Goal: Information Seeking & Learning: Find specific fact

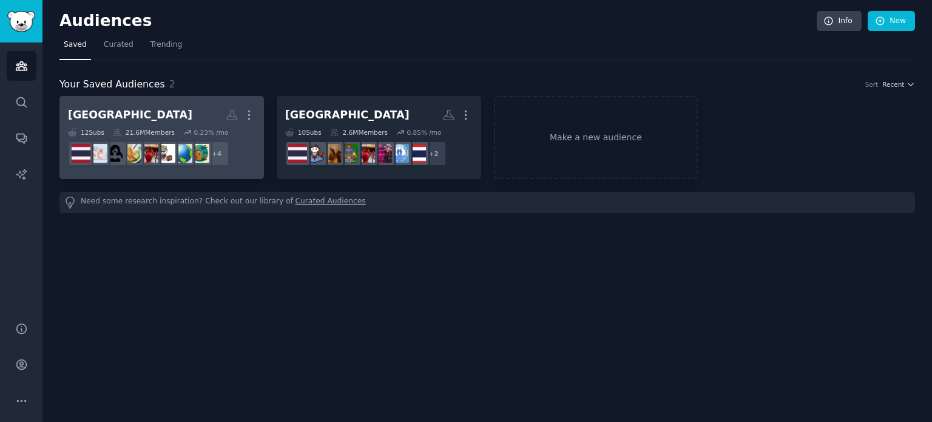
click at [185, 112] on h2 "[GEOGRAPHIC_DATA] More" at bounding box center [162, 114] width 188 height 21
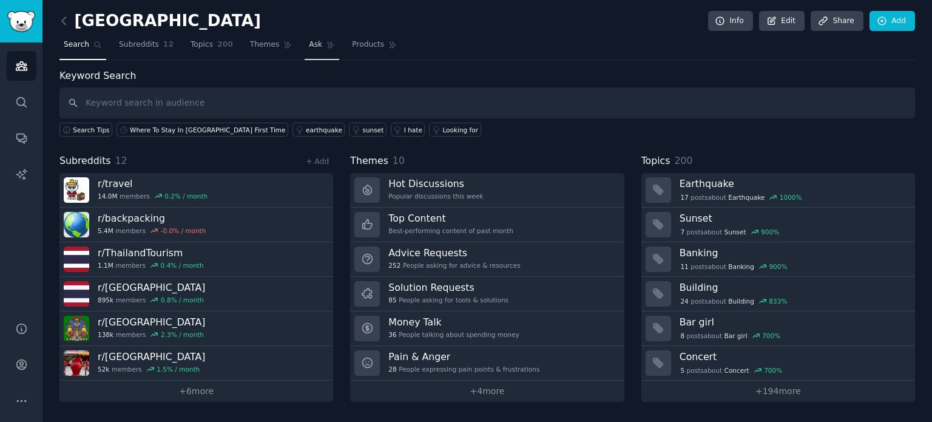
click at [305, 53] on link "Ask" at bounding box center [322, 47] width 35 height 25
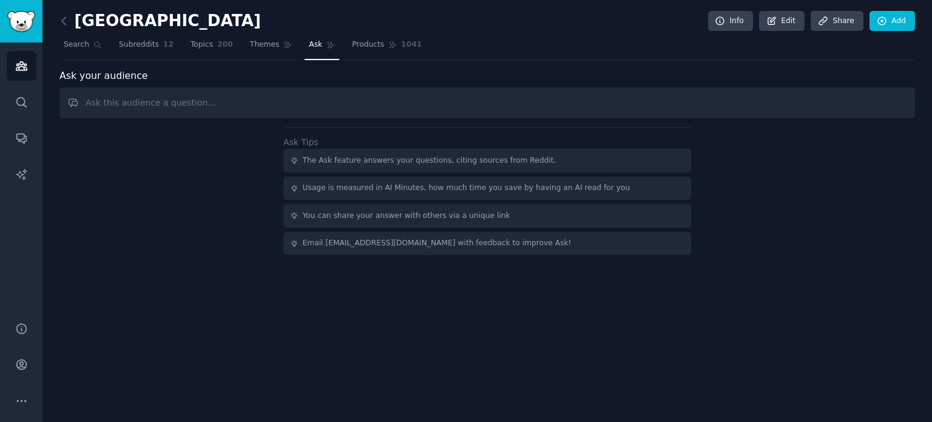
click at [233, 109] on input "text" at bounding box center [487, 102] width 856 height 31
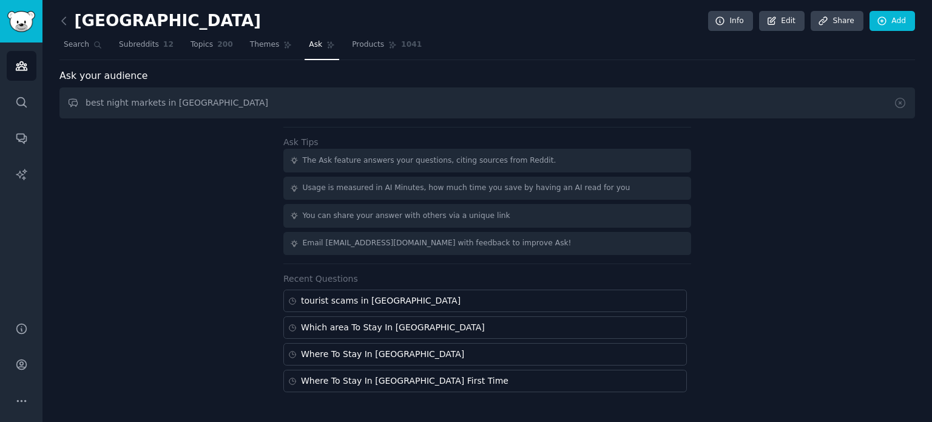
type input "best night markets in [GEOGRAPHIC_DATA]"
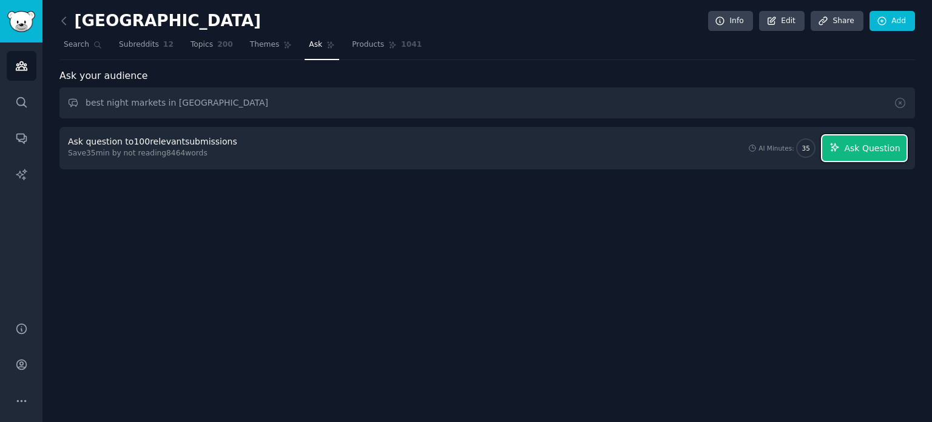
click at [879, 149] on span "Ask Question" at bounding box center [872, 148] width 56 height 13
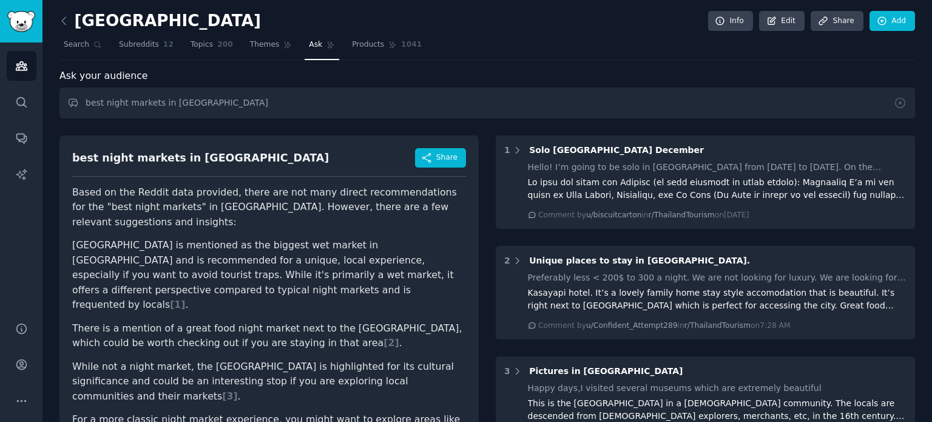
scroll to position [61, 0]
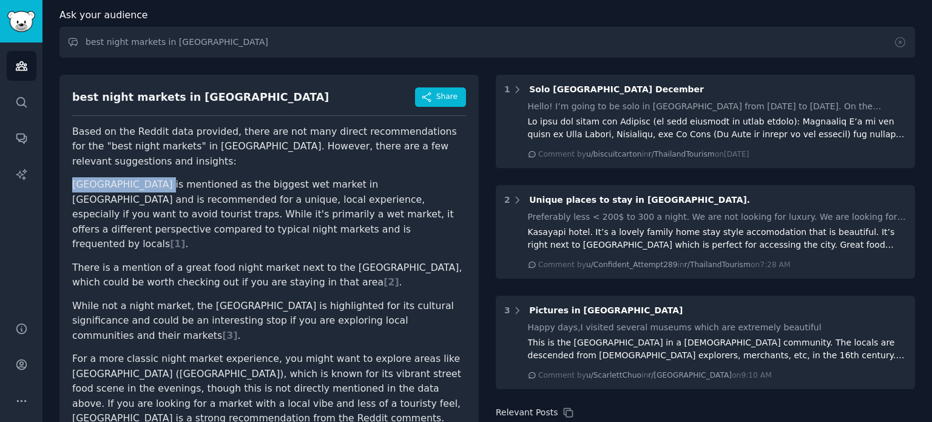
drag, startPoint x: 71, startPoint y: 168, endPoint x: 154, endPoint y: 172, distance: 82.7
click at [154, 172] on div "best night markets in [GEOGRAPHIC_DATA] Share Based on the Reddit data provided…" at bounding box center [268, 261] width 419 height 373
click at [96, 177] on li "[GEOGRAPHIC_DATA] is mentioned as the biggest wet market in [GEOGRAPHIC_DATA] a…" at bounding box center [269, 214] width 394 height 75
drag, startPoint x: 70, startPoint y: 171, endPoint x: 154, endPoint y: 170, distance: 83.2
click at [154, 170] on div "best night markets in [GEOGRAPHIC_DATA] Share Based on the Reddit data provided…" at bounding box center [268, 261] width 419 height 373
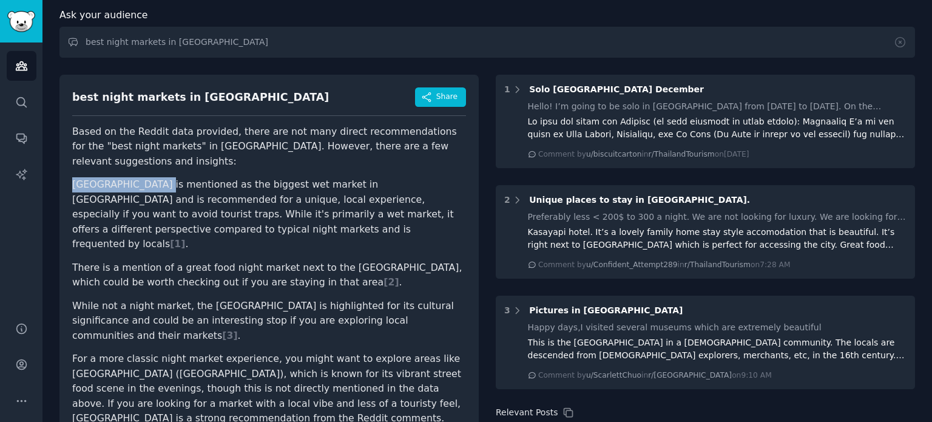
copy li "[GEOGRAPHIC_DATA]"
click at [121, 177] on li "[GEOGRAPHIC_DATA] is mentioned as the biggest wet market in [GEOGRAPHIC_DATA] a…" at bounding box center [269, 214] width 394 height 75
drag, startPoint x: 70, startPoint y: 168, endPoint x: 155, endPoint y: 172, distance: 85.1
click at [155, 172] on div "best night markets in [GEOGRAPHIC_DATA] Share Based on the Reddit data provided…" at bounding box center [268, 261] width 419 height 373
copy li "[GEOGRAPHIC_DATA]"
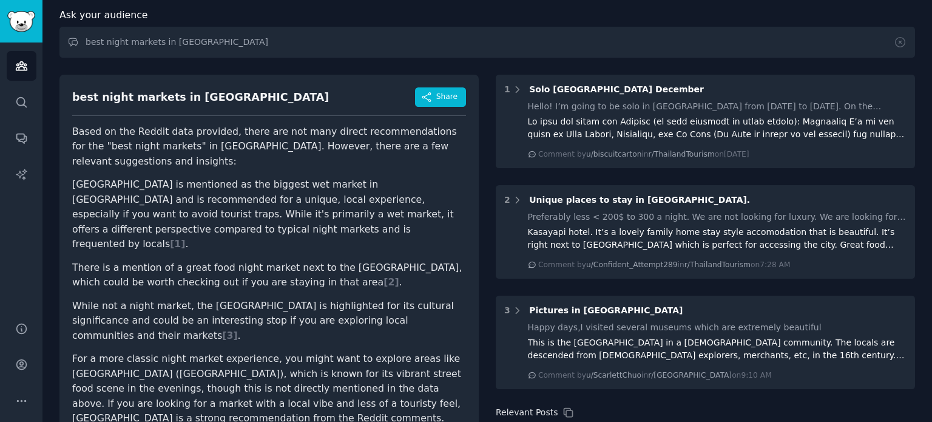
click at [119, 178] on li "[GEOGRAPHIC_DATA] is mentioned as the biggest wet market in [GEOGRAPHIC_DATA] a…" at bounding box center [269, 214] width 394 height 75
